Goal: Task Accomplishment & Management: Use online tool/utility

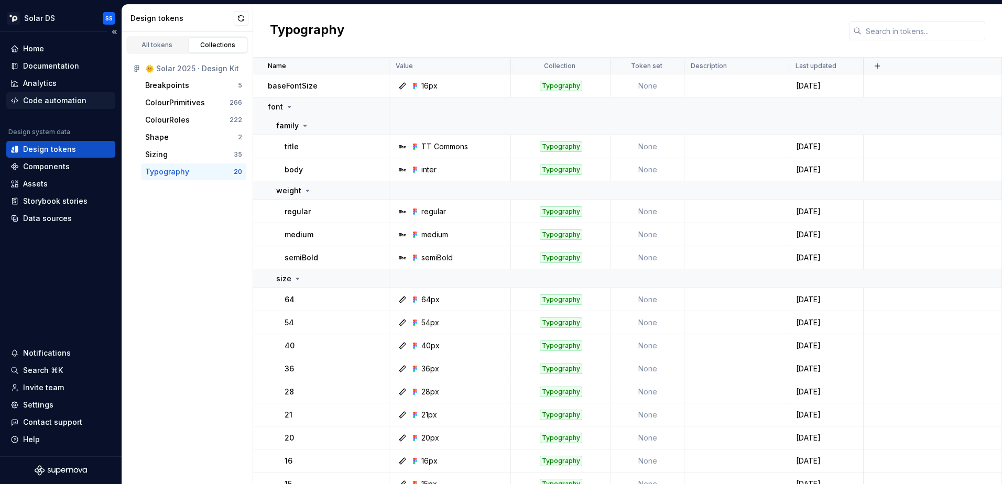
click at [49, 104] on div "Code automation" at bounding box center [54, 100] width 63 height 10
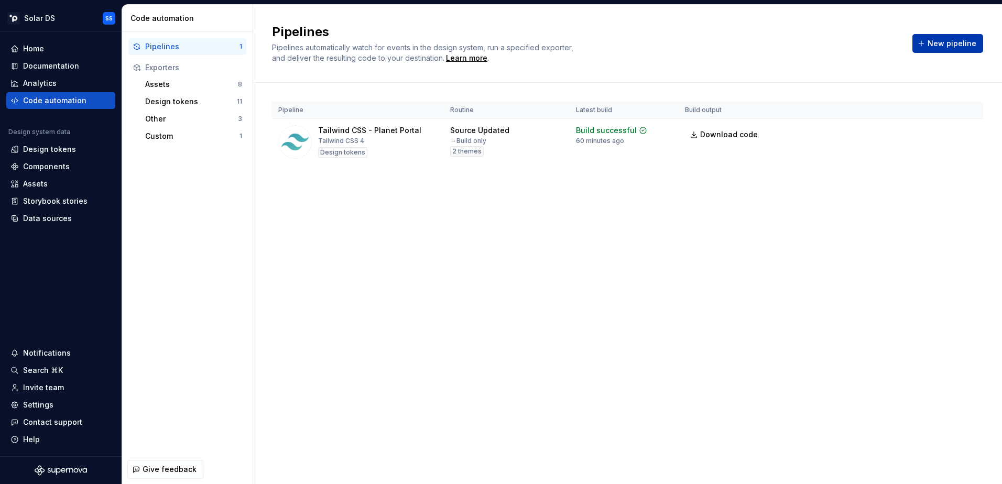
click at [957, 46] on span "New pipeline" at bounding box center [952, 43] width 49 height 10
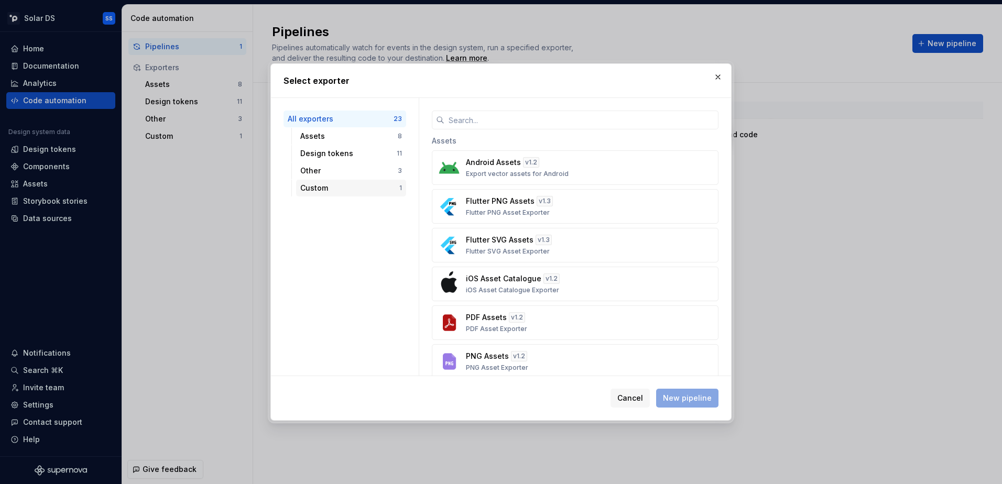
click at [359, 182] on div "Custom 1" at bounding box center [351, 188] width 110 height 17
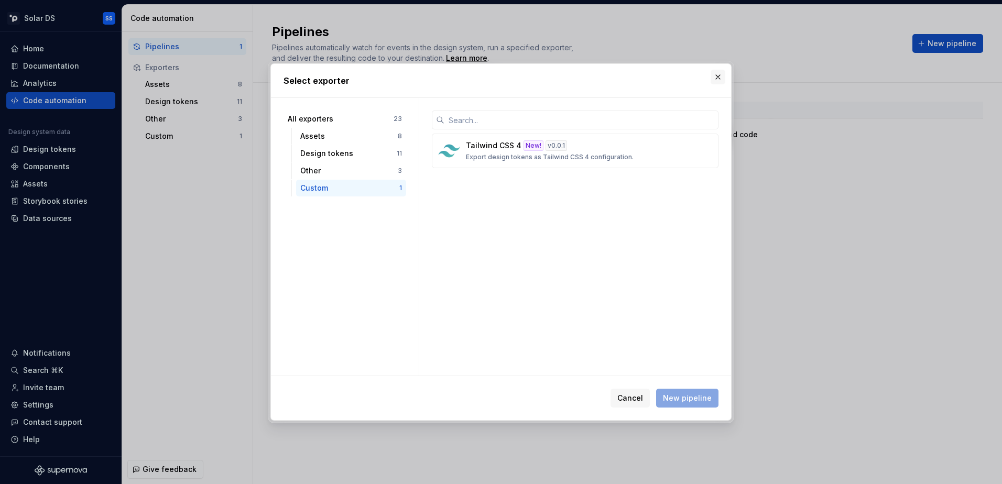
click at [716, 79] on button "button" at bounding box center [718, 77] width 15 height 15
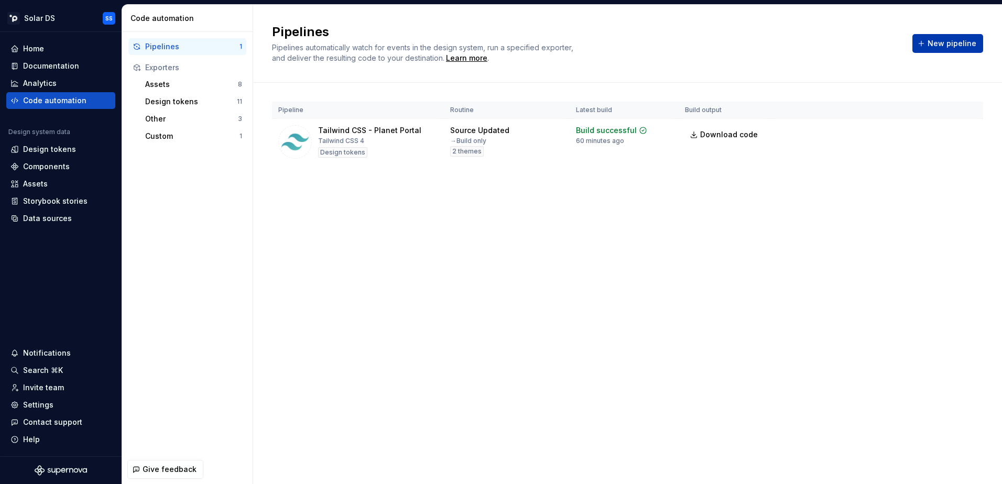
click at [929, 40] on button "New pipeline" at bounding box center [948, 43] width 71 height 19
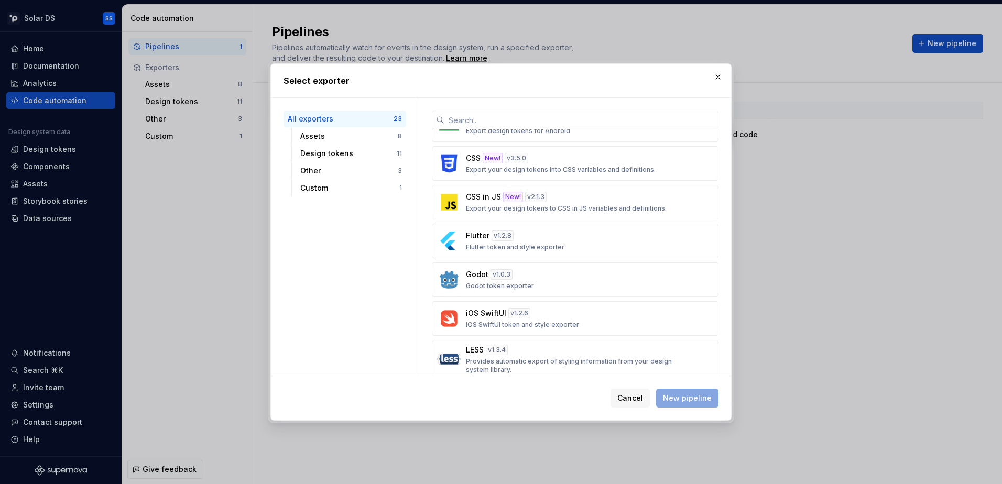
scroll to position [371, 0]
click at [627, 399] on span "Cancel" at bounding box center [631, 398] width 26 height 10
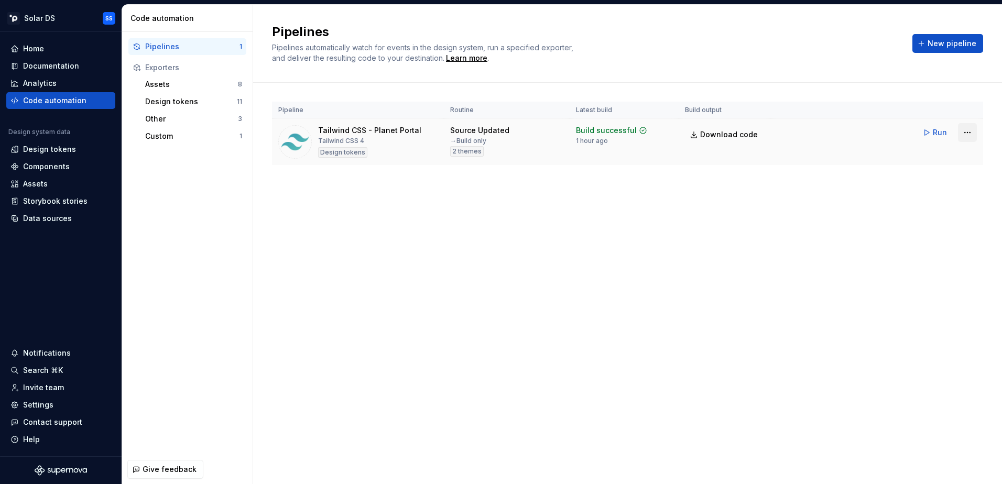
click at [970, 134] on html "Solar DS SS Home Documentation Analytics Code automation Design system data Des…" at bounding box center [501, 242] width 1002 height 484
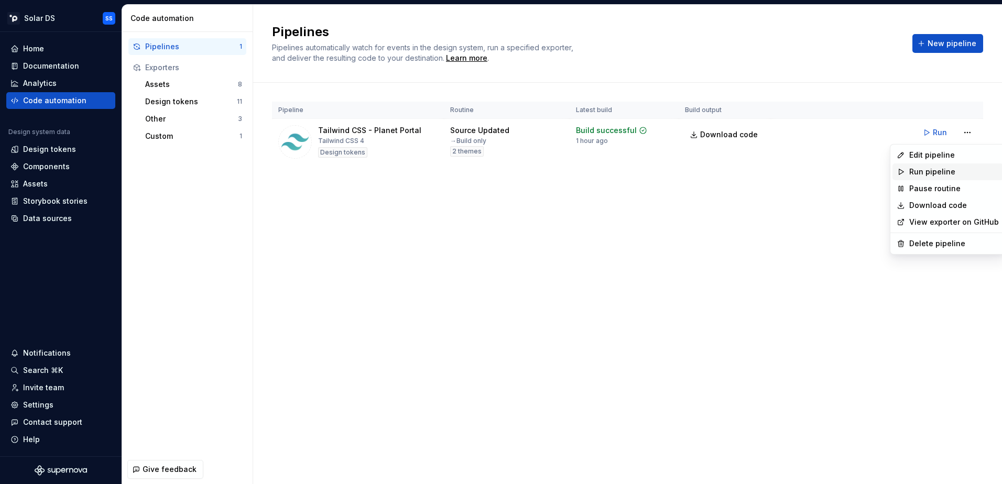
click at [935, 169] on div "Run pipeline" at bounding box center [955, 172] width 90 height 10
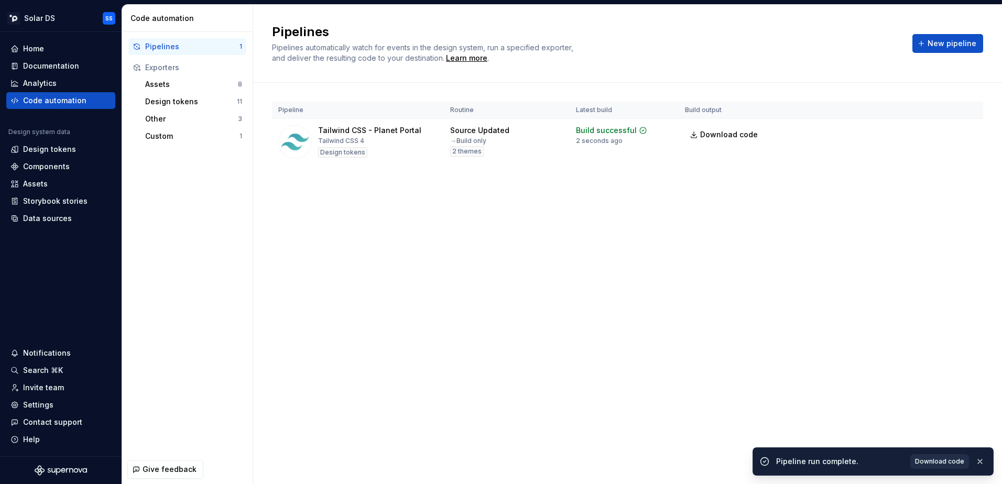
click at [942, 463] on span "Download code" at bounding box center [939, 462] width 49 height 8
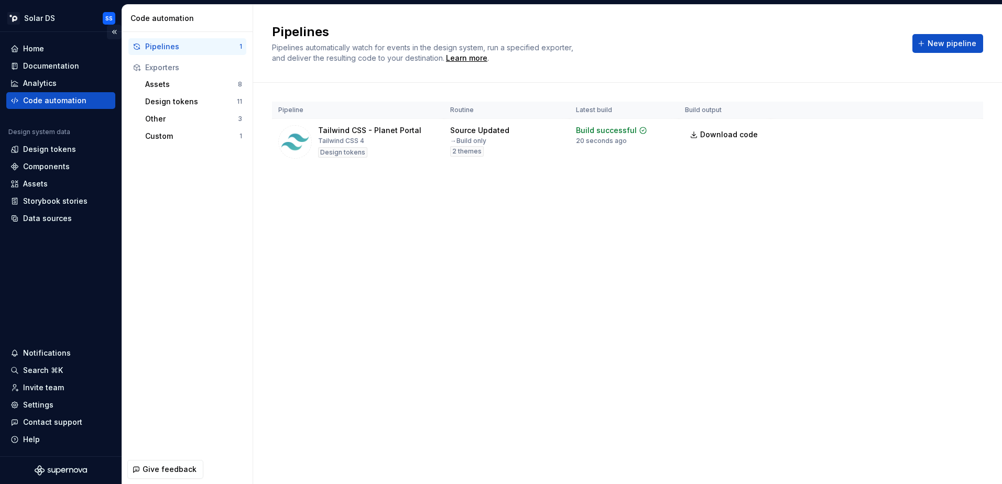
click at [116, 34] on button "Collapse sidebar" at bounding box center [114, 32] width 15 height 15
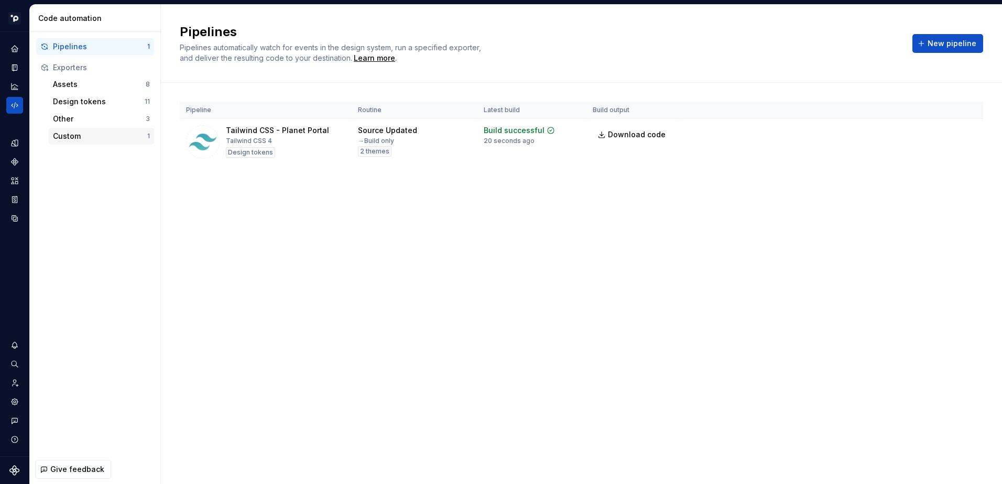
click at [92, 136] on div "Custom" at bounding box center [100, 136] width 94 height 10
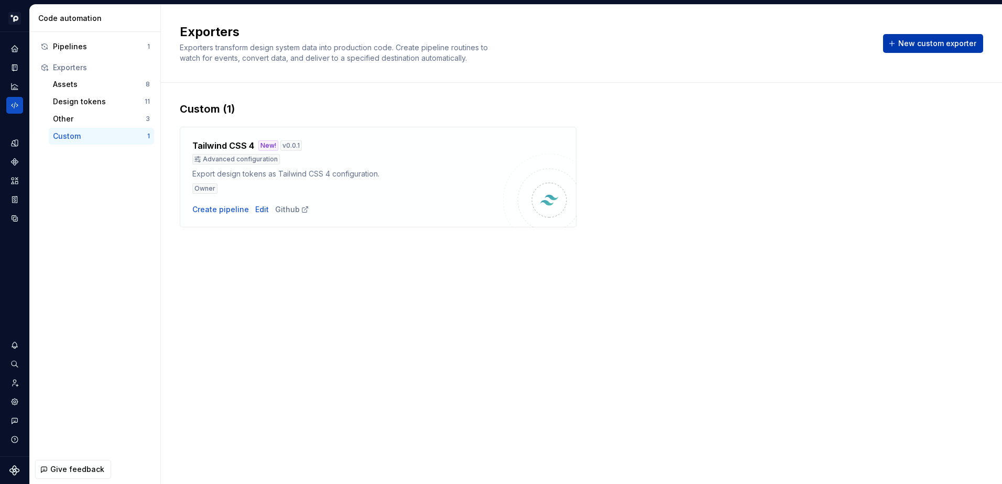
click at [915, 46] on span "New custom exporter" at bounding box center [937, 43] width 78 height 10
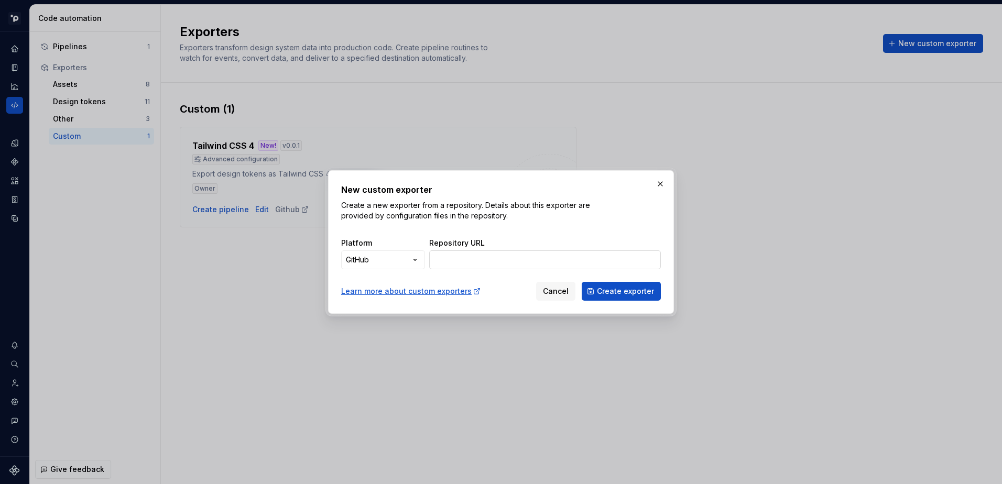
paste input "https://github.com/weareplanet/solar-ds-supernova-mui"
click at [527, 264] on input "https://github.com/weareplanet/solar-ds-supernova-mui" at bounding box center [545, 260] width 232 height 19
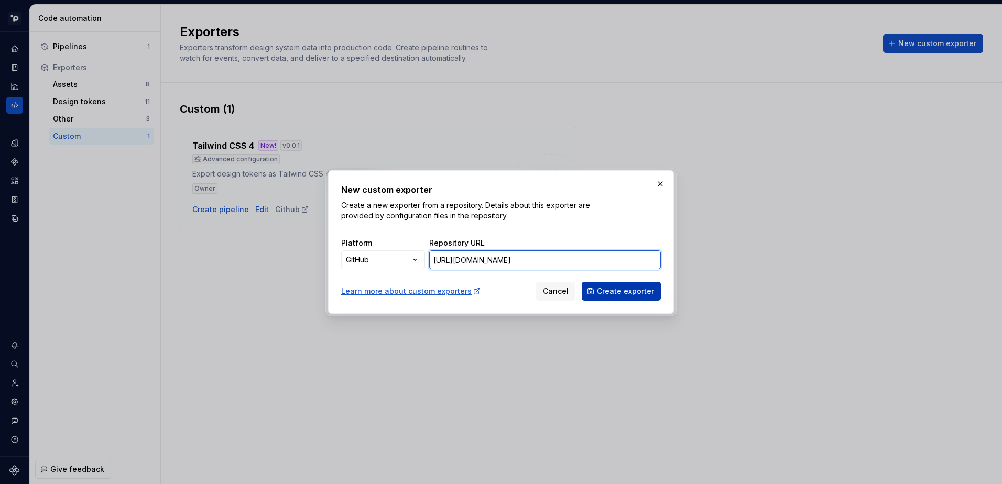
type input "https://github.com/weareplanet/solar-ds-supernova-mui"
click at [638, 296] on span "Create exporter" at bounding box center [625, 291] width 57 height 10
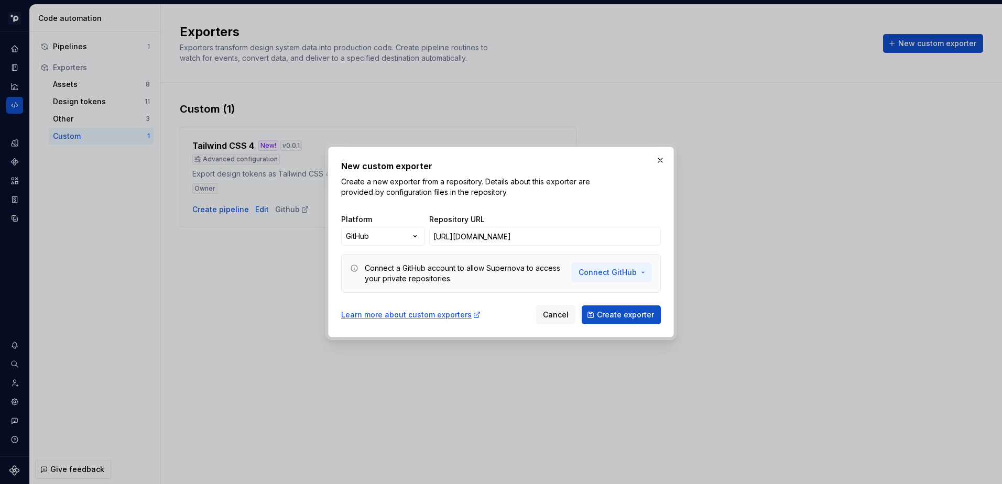
click at [638, 273] on button "Connect GitHub" at bounding box center [612, 272] width 80 height 19
click at [643, 294] on span "Connect GitHub account" at bounding box center [646, 295] width 107 height 10
click at [630, 315] on span "Create exporter" at bounding box center [625, 315] width 57 height 10
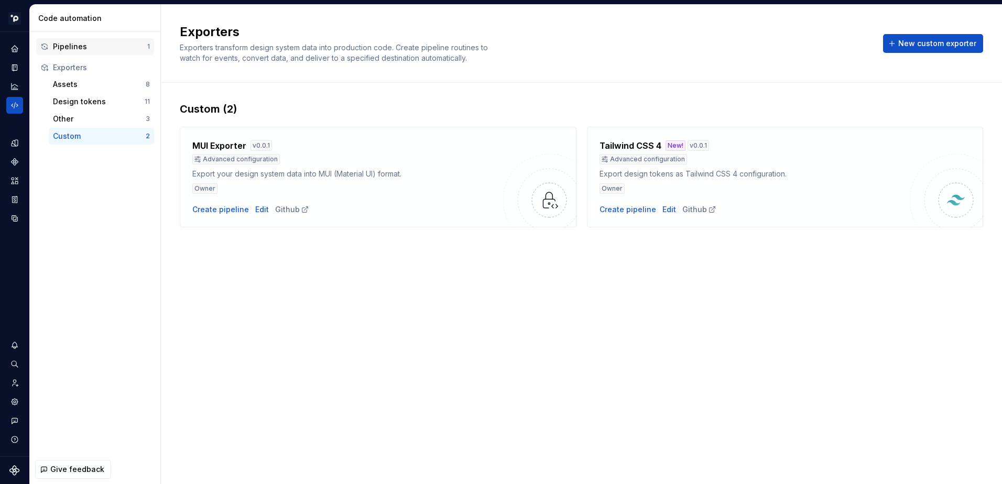
click at [91, 45] on div "Pipelines" at bounding box center [100, 46] width 94 height 10
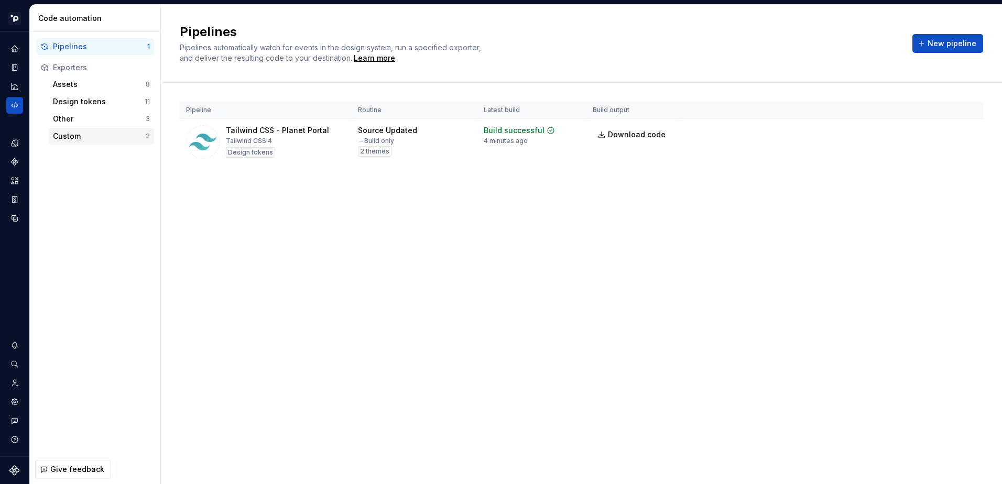
click at [104, 143] on div "Custom 2" at bounding box center [101, 136] width 105 height 17
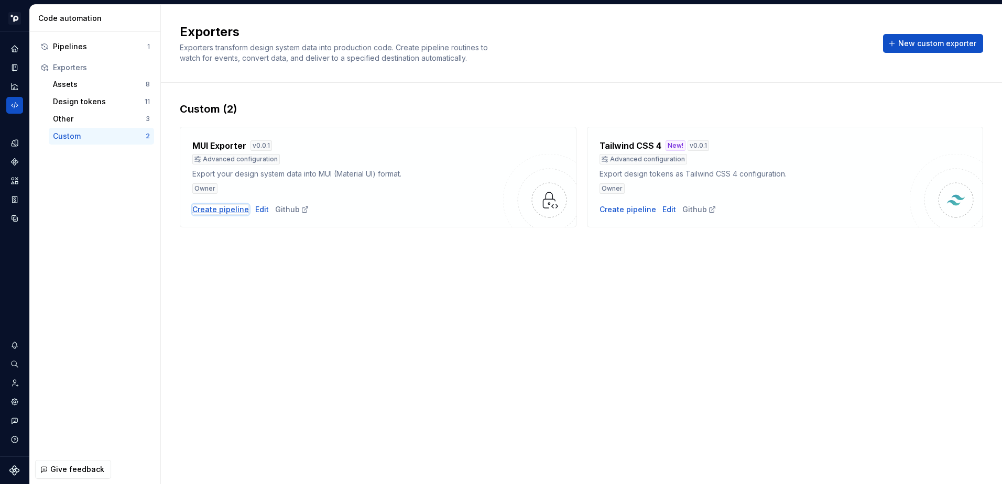
click at [220, 211] on div "Create pipeline" at bounding box center [220, 209] width 57 height 10
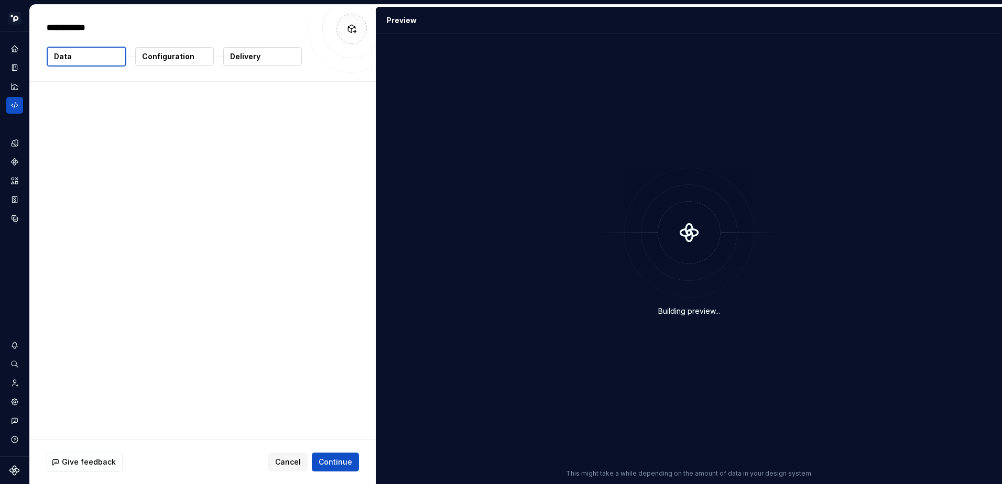
type textarea "*"
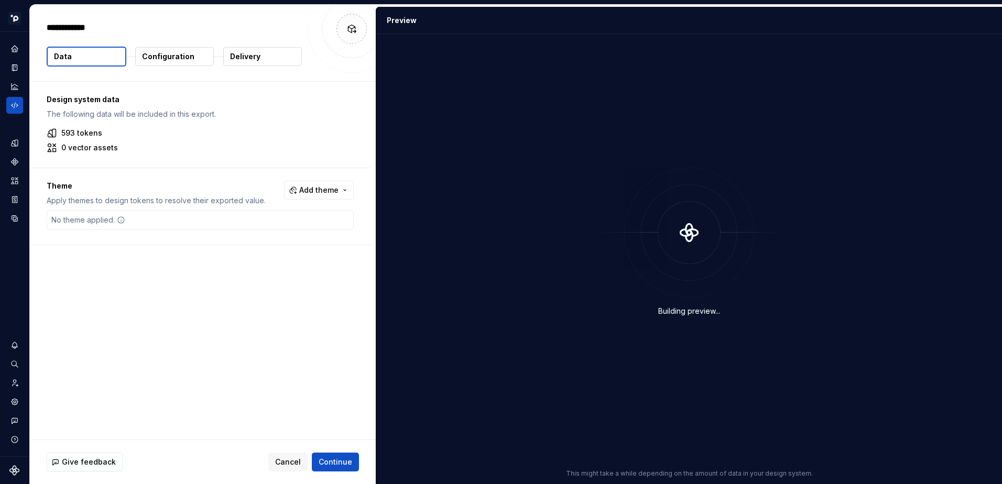
click at [92, 61] on button "Data" at bounding box center [87, 57] width 80 height 20
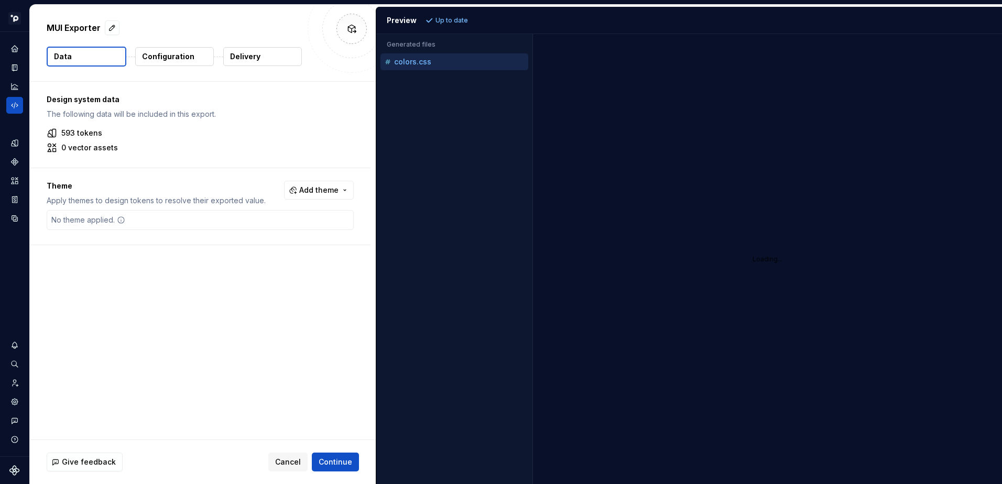
click at [157, 63] on button "Configuration" at bounding box center [174, 56] width 79 height 19
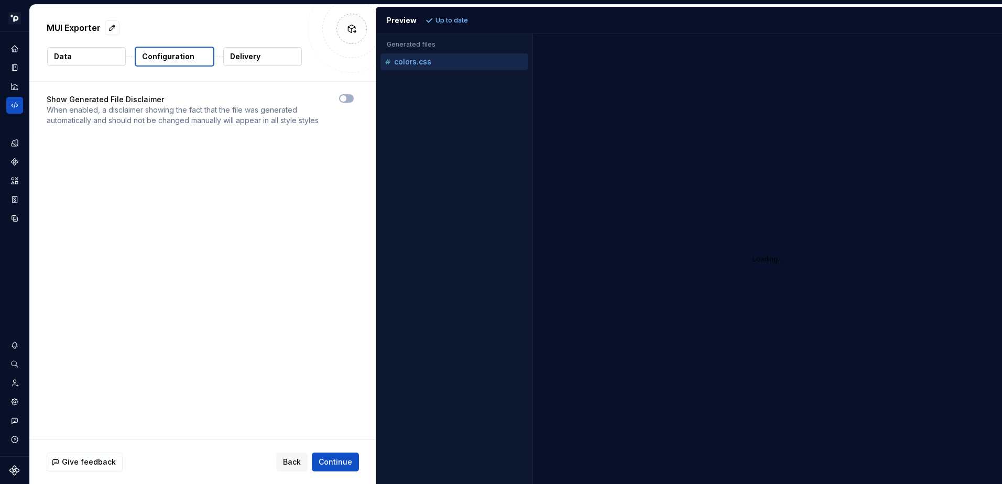
drag, startPoint x: 157, startPoint y: 63, endPoint x: 155, endPoint y: 56, distance: 8.0
click at [155, 56] on button "Configuration" at bounding box center [175, 57] width 80 height 20
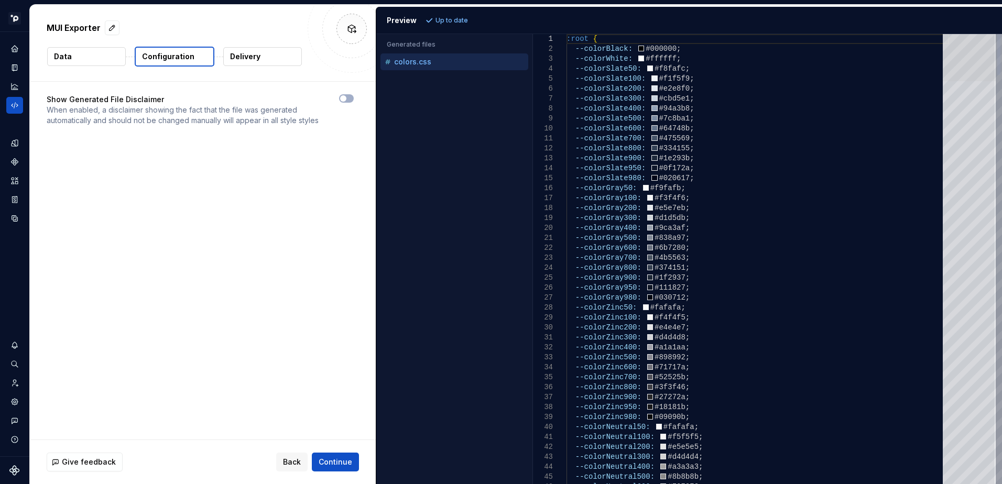
click at [943, 34] on div at bounding box center [969, 57] width 53 height 47
click at [347, 98] on icon "button" at bounding box center [343, 98] width 8 height 6
click at [480, 17] on span "Refresh preview" at bounding box center [462, 20] width 52 height 8
type textarea "**********"
click at [264, 61] on button "Delivery" at bounding box center [262, 56] width 79 height 19
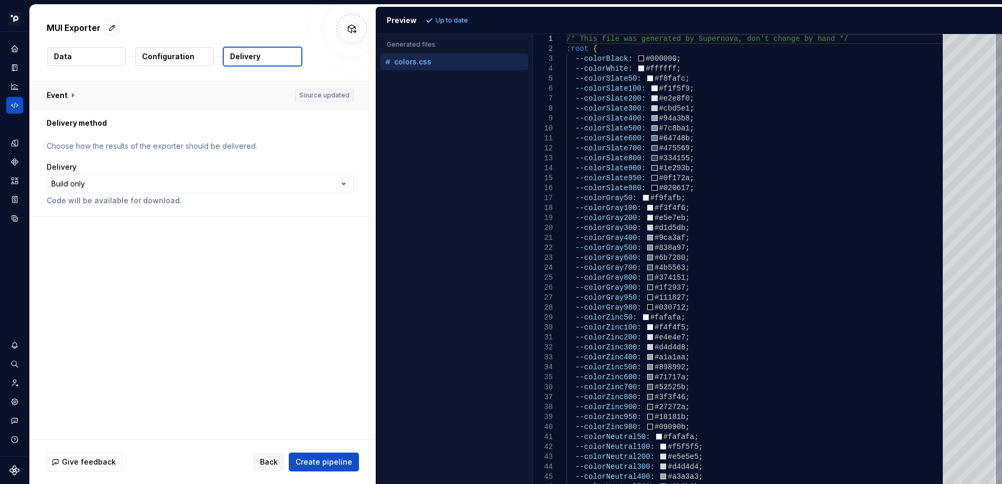
click at [75, 94] on button "button" at bounding box center [200, 95] width 341 height 27
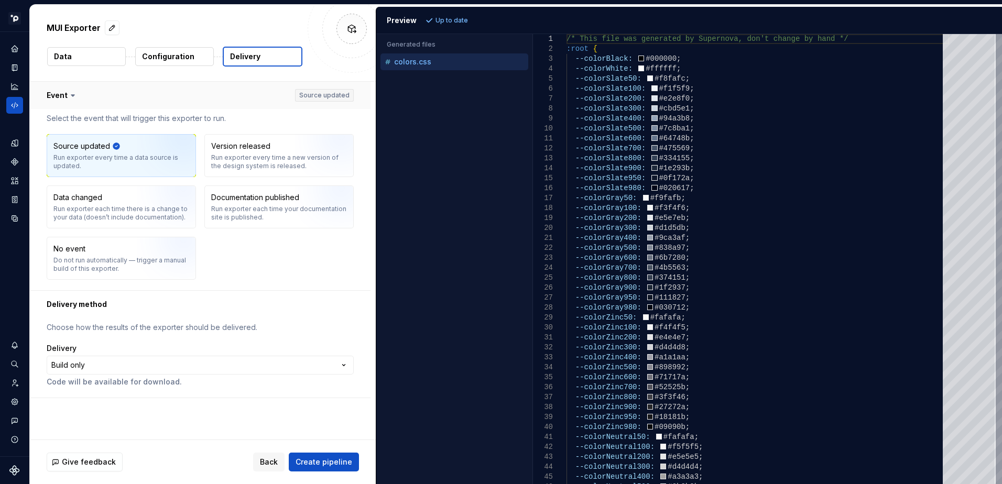
click at [75, 94] on icon at bounding box center [73, 95] width 10 height 10
click at [68, 94] on icon at bounding box center [73, 95] width 10 height 10
click at [70, 97] on icon at bounding box center [73, 95] width 10 height 10
click at [77, 56] on button "Data" at bounding box center [86, 56] width 79 height 19
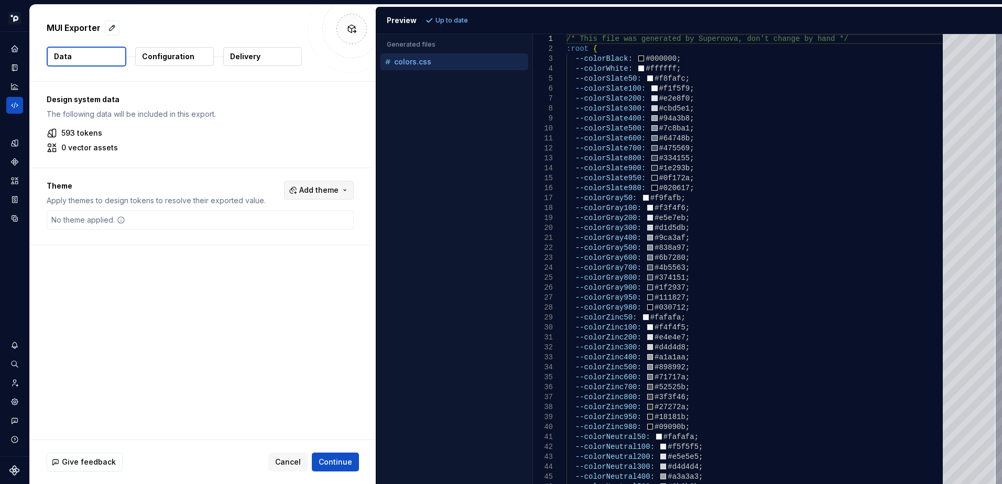
click at [330, 191] on span "Add theme" at bounding box center [318, 190] width 39 height 10
click at [235, 280] on div "Suggestions" at bounding box center [239, 282] width 8 height 8
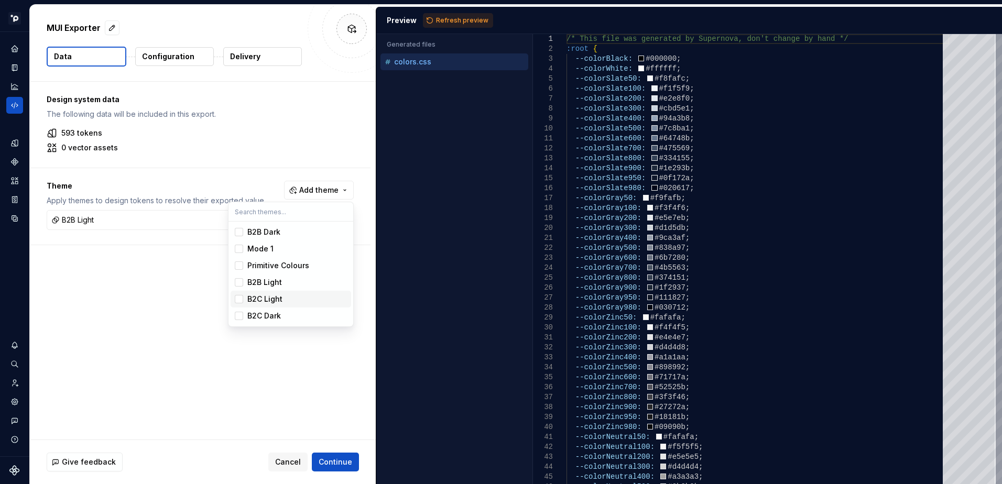
click at [236, 301] on div "Suggestions" at bounding box center [239, 299] width 8 height 8
click at [238, 319] on div "Suggestions" at bounding box center [239, 316] width 8 height 8
click at [242, 230] on div "Suggestions" at bounding box center [239, 232] width 8 height 8
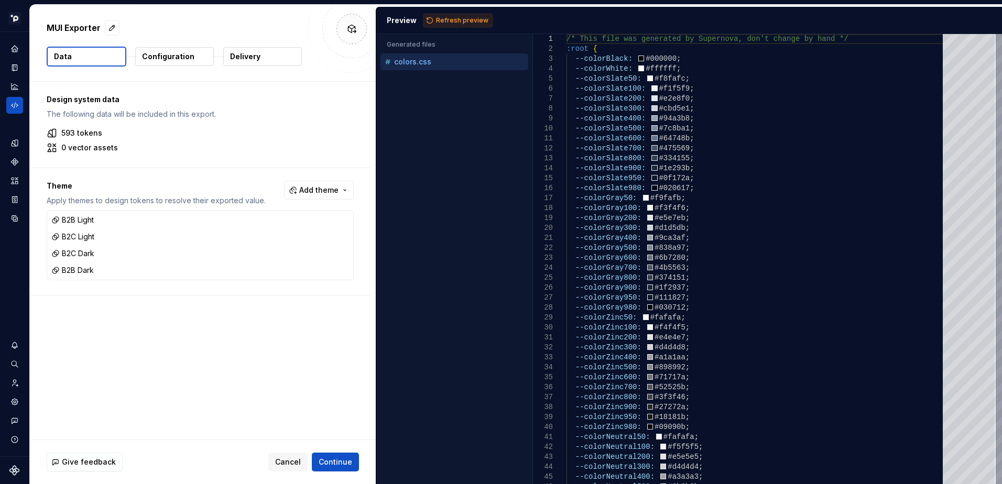
click at [345, 466] on html "Solar DS SS Design system data MUI Exporter Data Configuration Delivery Design …" at bounding box center [501, 242] width 1002 height 484
click at [328, 459] on span "Continue" at bounding box center [336, 462] width 34 height 10
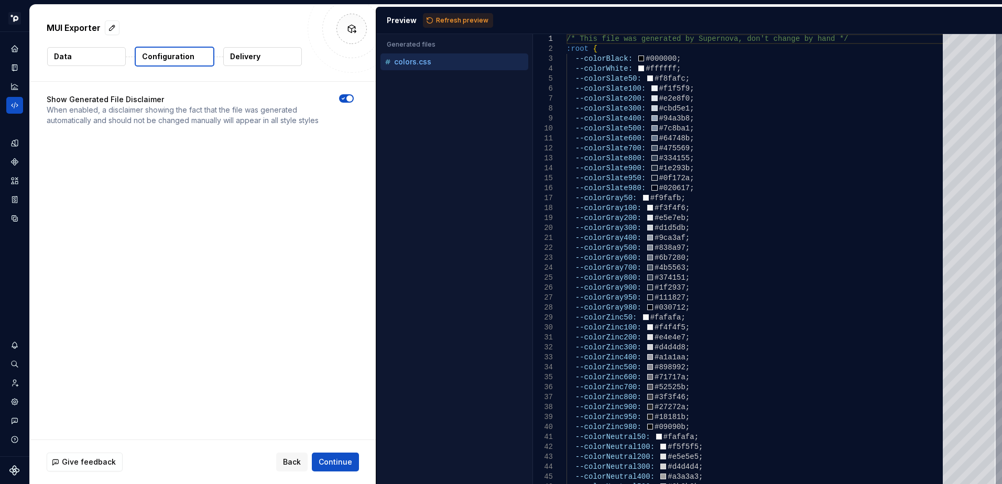
drag, startPoint x: 339, startPoint y: 467, endPoint x: 332, endPoint y: 444, distance: 23.7
click at [338, 464] on span "Continue" at bounding box center [336, 462] width 34 height 10
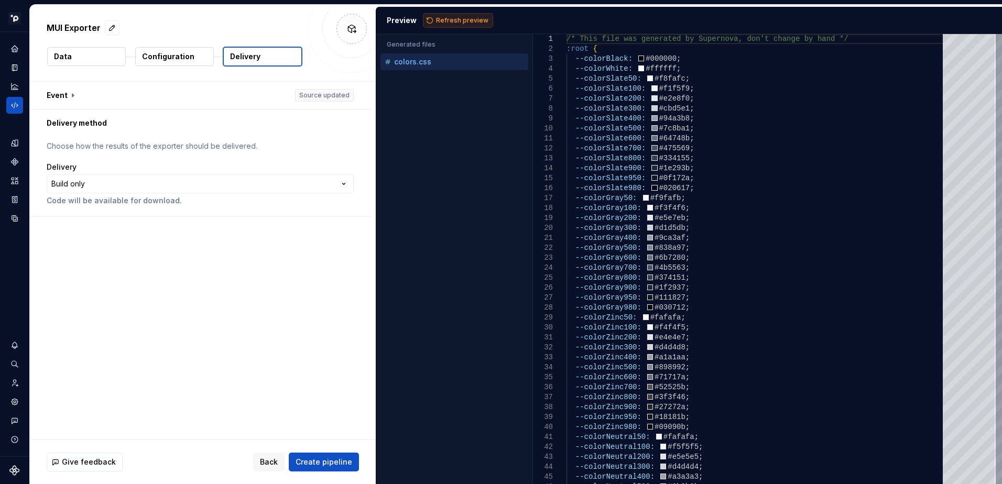
click at [450, 19] on span "Refresh preview" at bounding box center [462, 20] width 52 height 8
click at [943, 34] on div at bounding box center [969, 57] width 53 height 47
click at [70, 102] on button "button" at bounding box center [200, 95] width 341 height 27
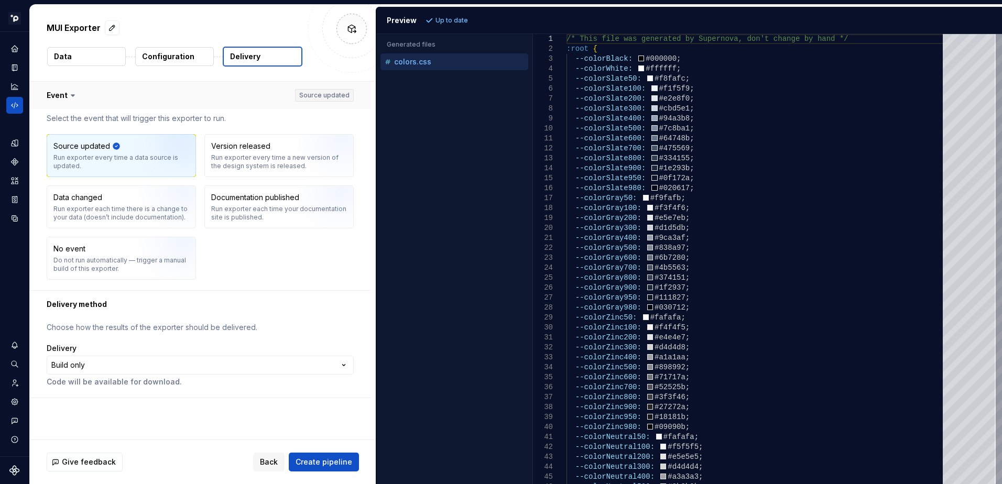
click at [60, 99] on button "button" at bounding box center [200, 95] width 341 height 27
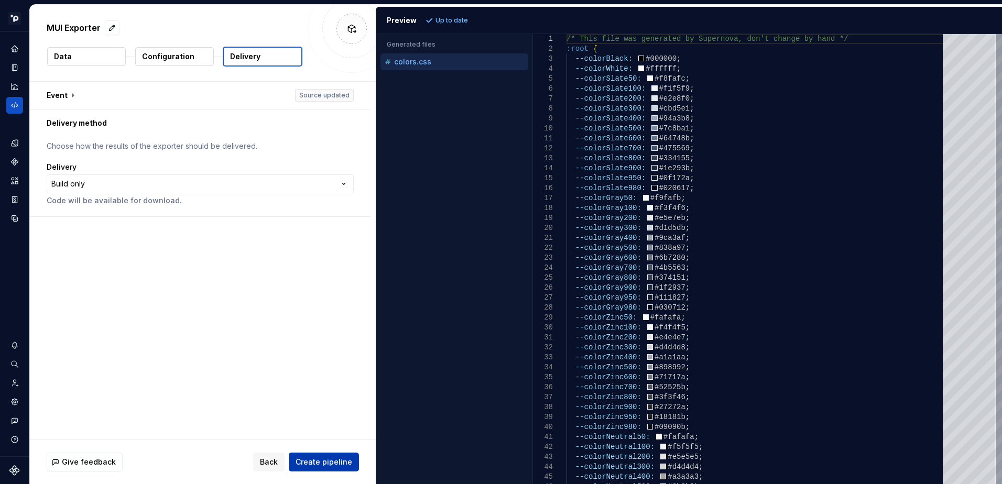
click at [331, 460] on span "Create pipeline" at bounding box center [324, 462] width 57 height 10
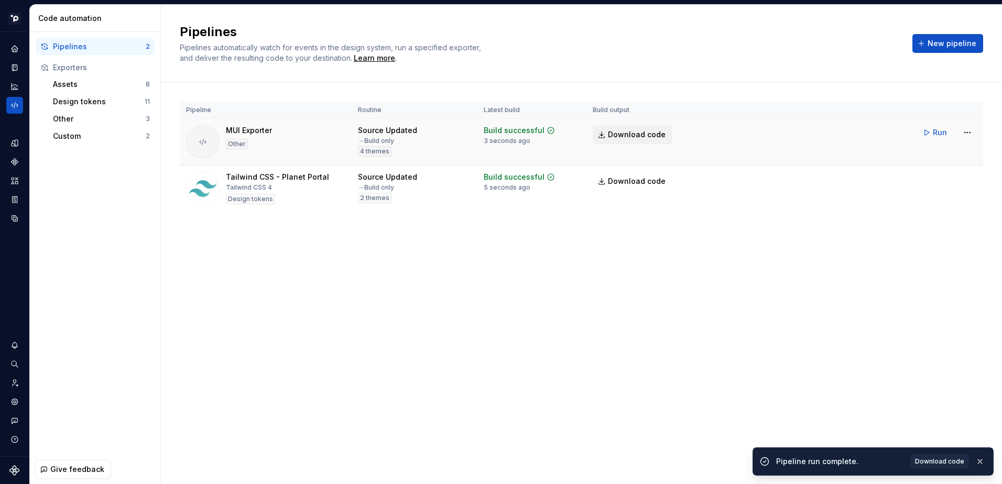
click at [644, 134] on span "Download code" at bounding box center [637, 134] width 58 height 10
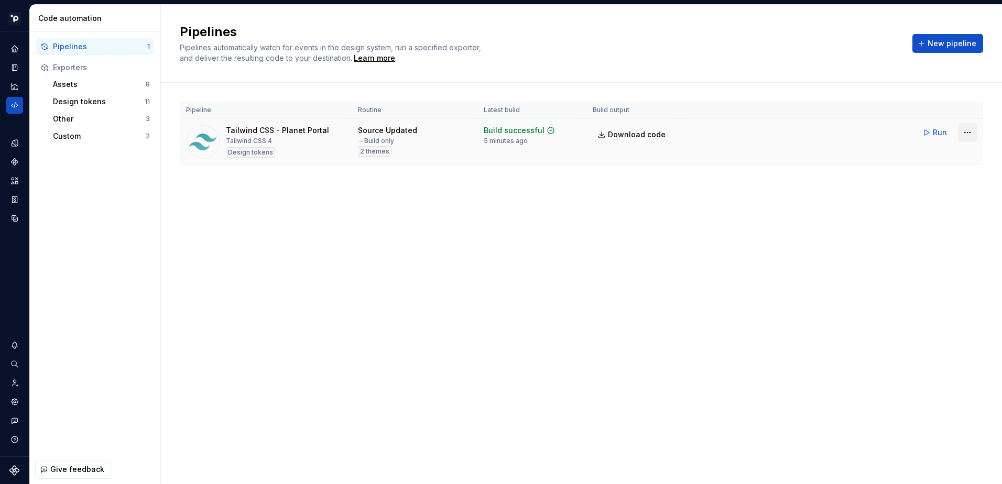
click at [967, 134] on html "Solar DS SS Design system data Code automation Pipelines 1 Exporters Assets 8 D…" at bounding box center [501, 242] width 1002 height 484
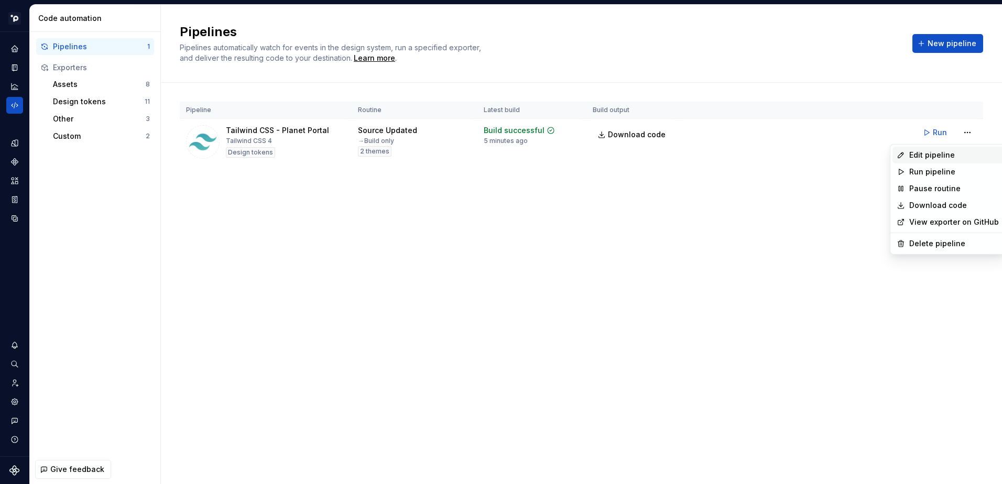
click at [935, 155] on div "Edit pipeline" at bounding box center [955, 155] width 90 height 10
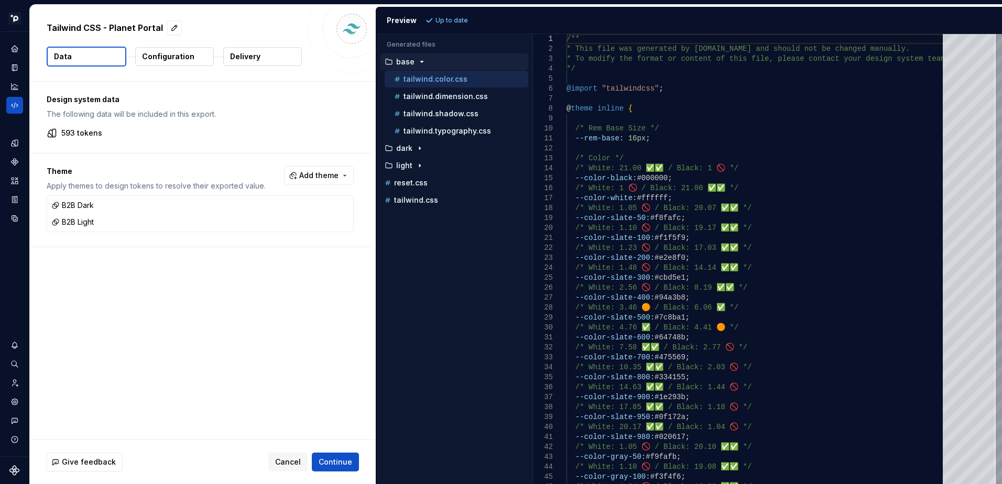
click at [263, 59] on button "Delivery" at bounding box center [262, 56] width 79 height 19
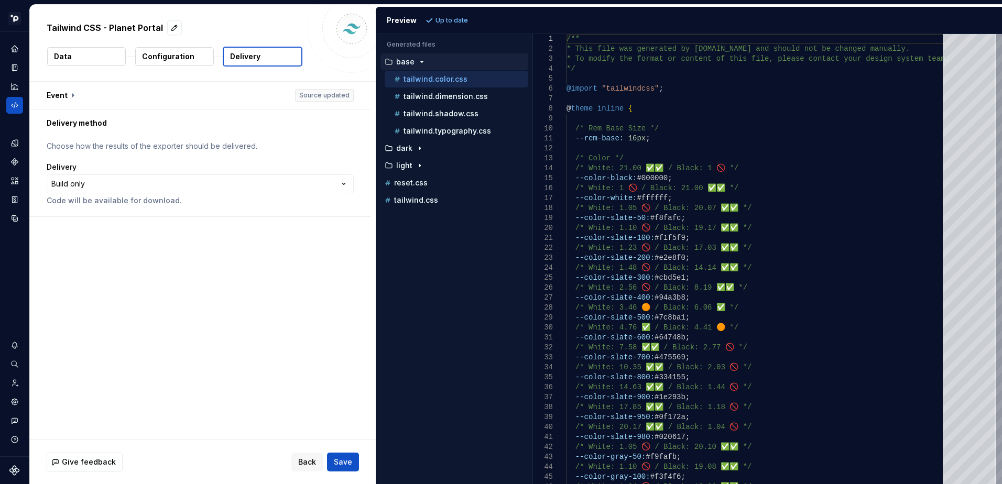
click at [59, 109] on div "Event Source updated" at bounding box center [200, 96] width 341 height 28
click at [62, 98] on button "button" at bounding box center [200, 95] width 341 height 27
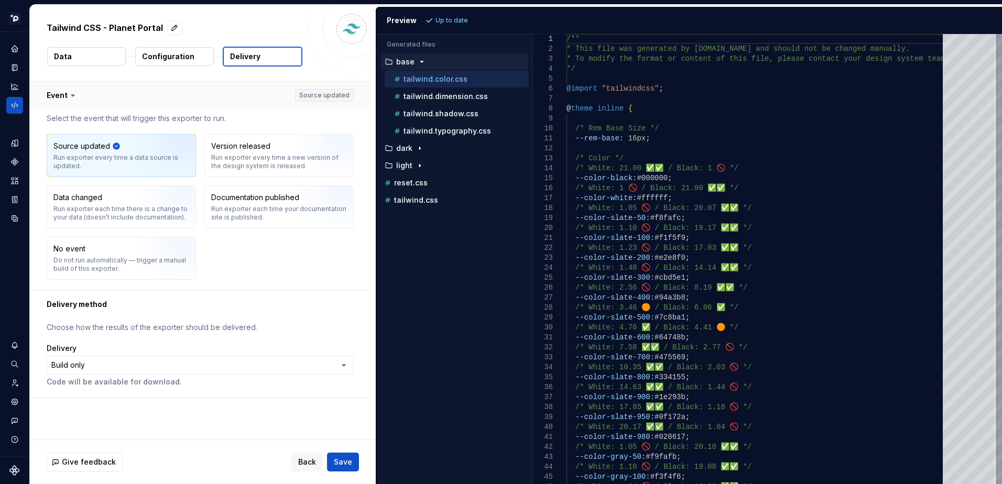
click at [62, 92] on button "button" at bounding box center [200, 95] width 341 height 27
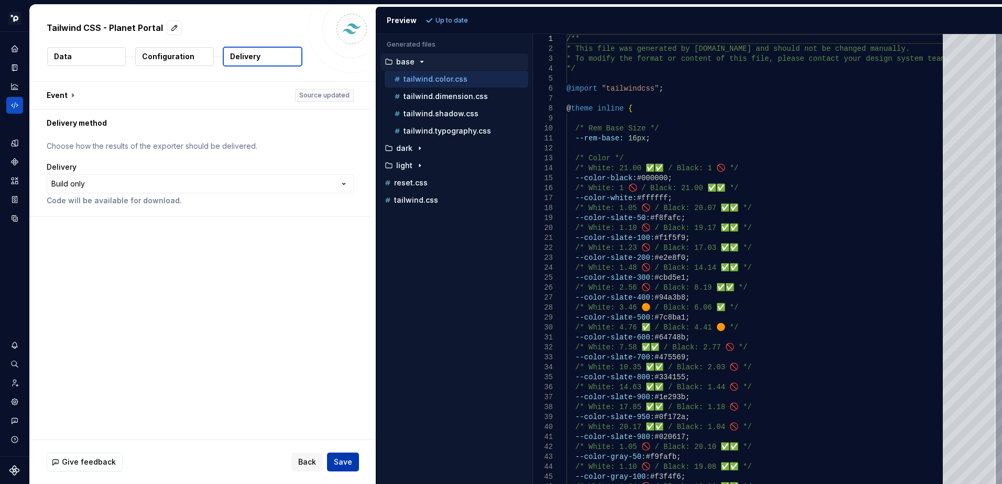
click at [345, 459] on span "Save" at bounding box center [343, 462] width 18 height 10
